Goal: Task Accomplishment & Management: Complete application form

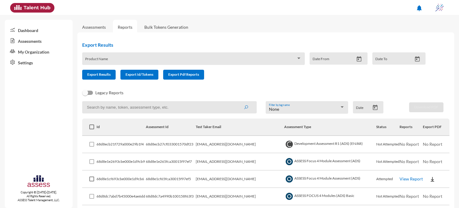
click at [98, 27] on link "Assessments" at bounding box center [94, 26] width 24 height 5
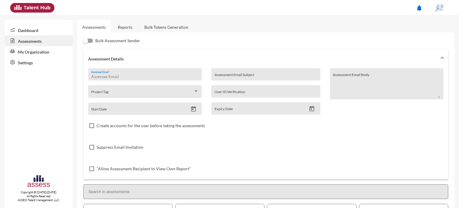
click at [110, 75] on input "Assessee Email *" at bounding box center [144, 76] width 107 height 5
type input "[EMAIL_ADDRESS][DOMAIN_NAME]"
click at [232, 74] on input "Assessment Email Subject" at bounding box center [265, 76] width 102 height 5
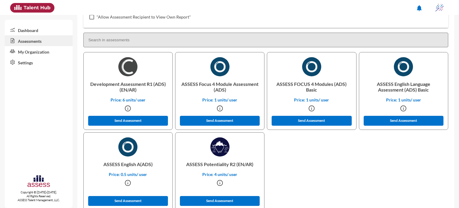
scroll to position [152, 0]
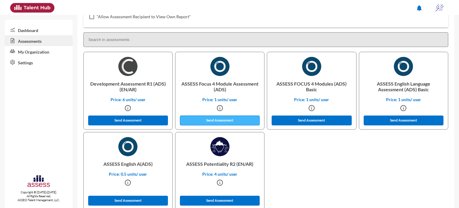
click at [233, 120] on button "Send Assessment" at bounding box center [220, 120] width 80 height 10
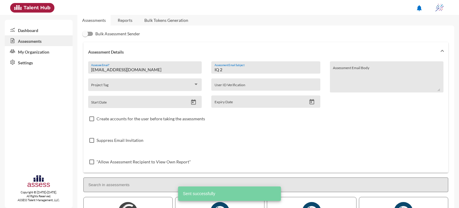
scroll to position [0, 0]
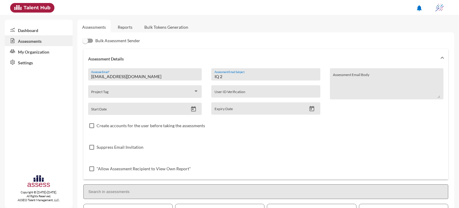
click at [231, 77] on input "IQ 2" at bounding box center [265, 76] width 102 height 5
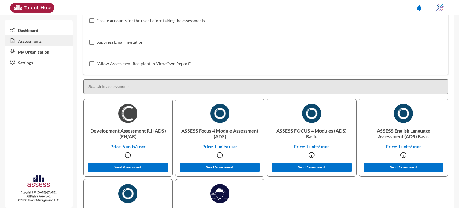
scroll to position [105, 0]
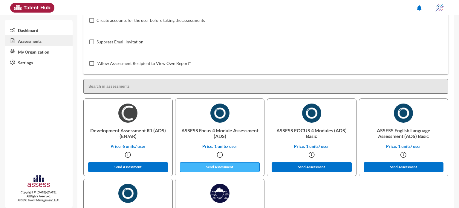
click at [223, 166] on button "Send Assessment" at bounding box center [220, 167] width 80 height 10
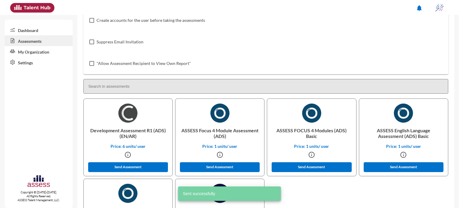
scroll to position [0, 0]
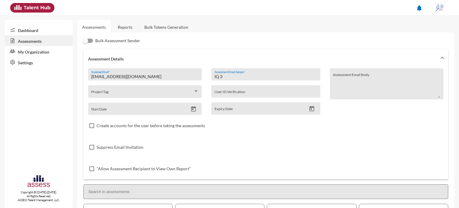
drag, startPoint x: 233, startPoint y: 76, endPoint x: 195, endPoint y: 77, distance: 37.9
click at [195, 77] on div "[EMAIL_ADDRESS][DOMAIN_NAME] Assessee Email * Project Tag Start Date IQ 3 Asses…" at bounding box center [265, 123] width 355 height 111
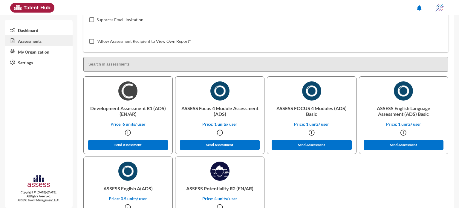
scroll to position [129, 0]
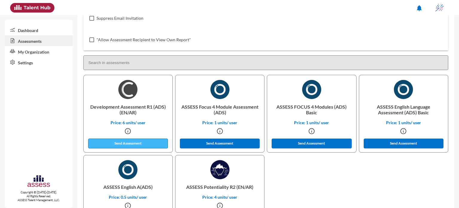
click at [130, 145] on button "Send Assessment" at bounding box center [128, 143] width 80 height 10
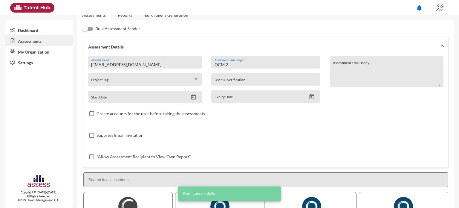
scroll to position [0, 0]
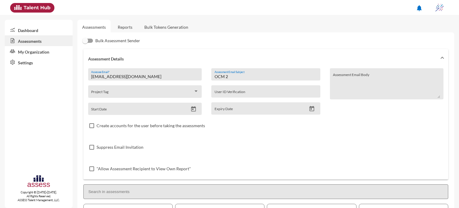
click at [238, 77] on input "OCM 2" at bounding box center [265, 76] width 102 height 5
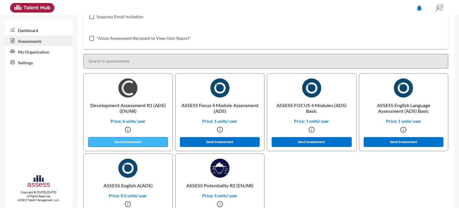
type input "OCM 3"
click at [130, 142] on button "Send Assessment" at bounding box center [128, 142] width 80 height 10
